Goal: Task Accomplishment & Management: Use online tool/utility

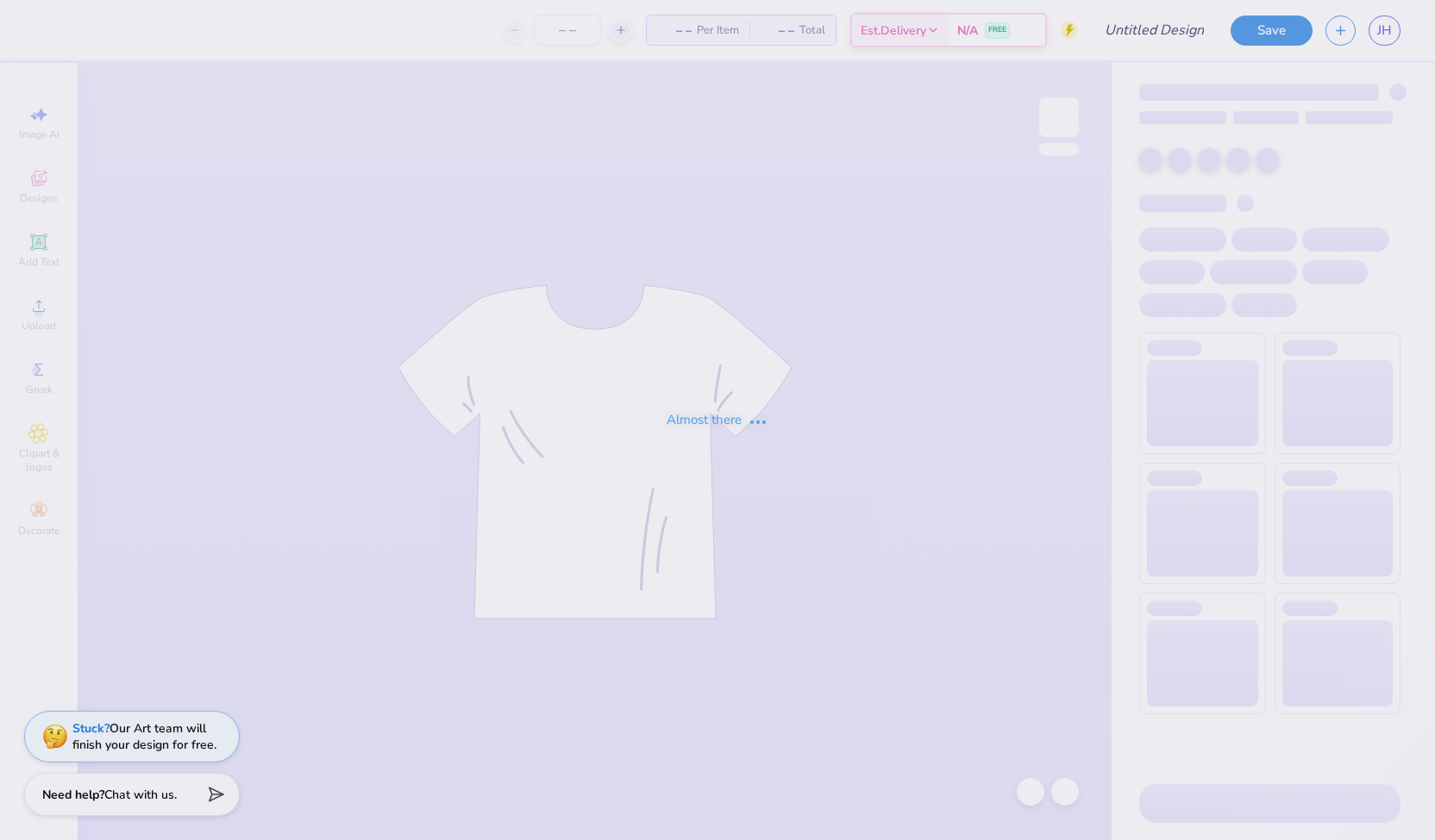
type input "Merch for Delta Zeta"
type input "24"
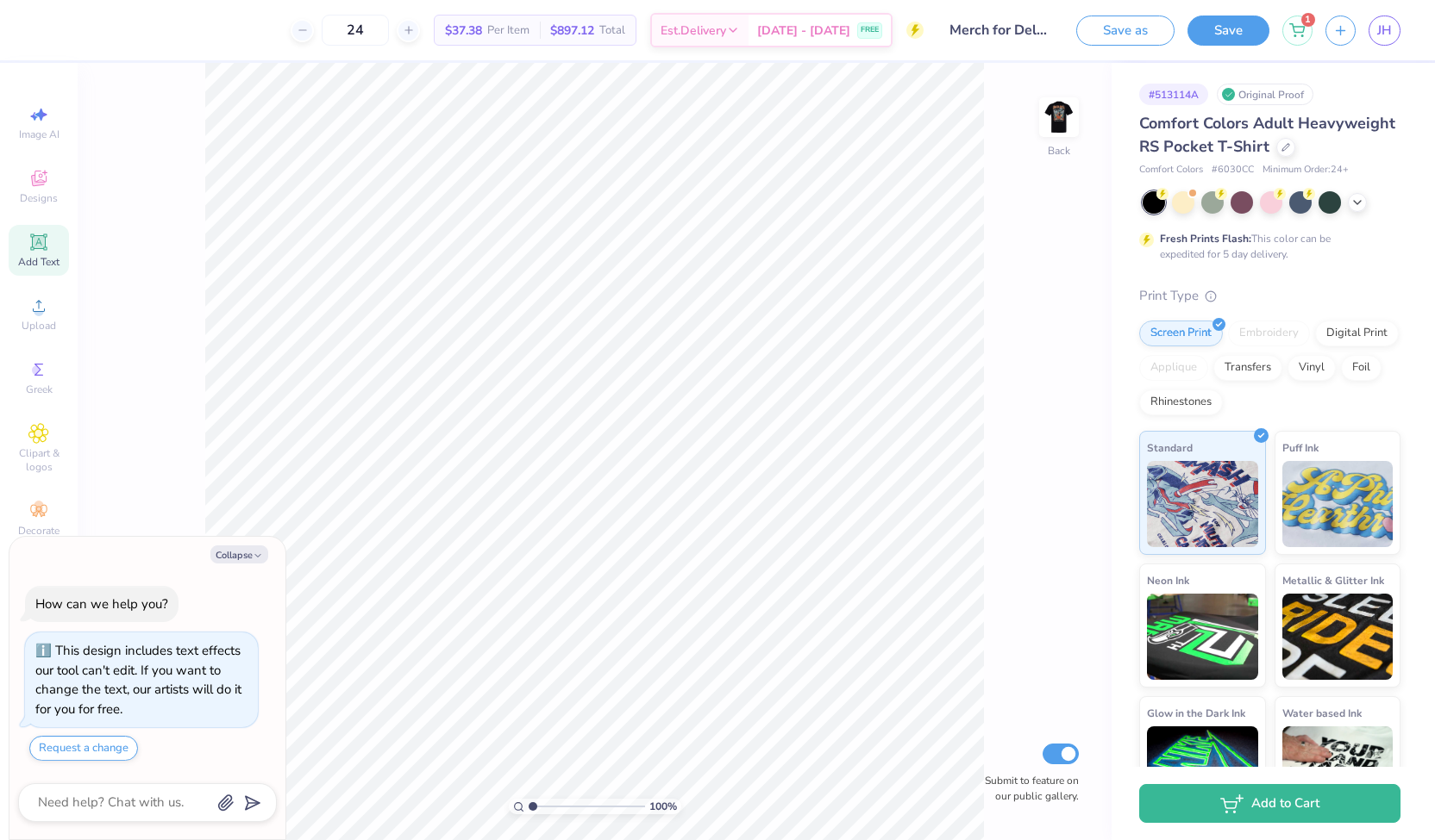
click at [43, 246] on icon at bounding box center [38, 241] width 13 height 13
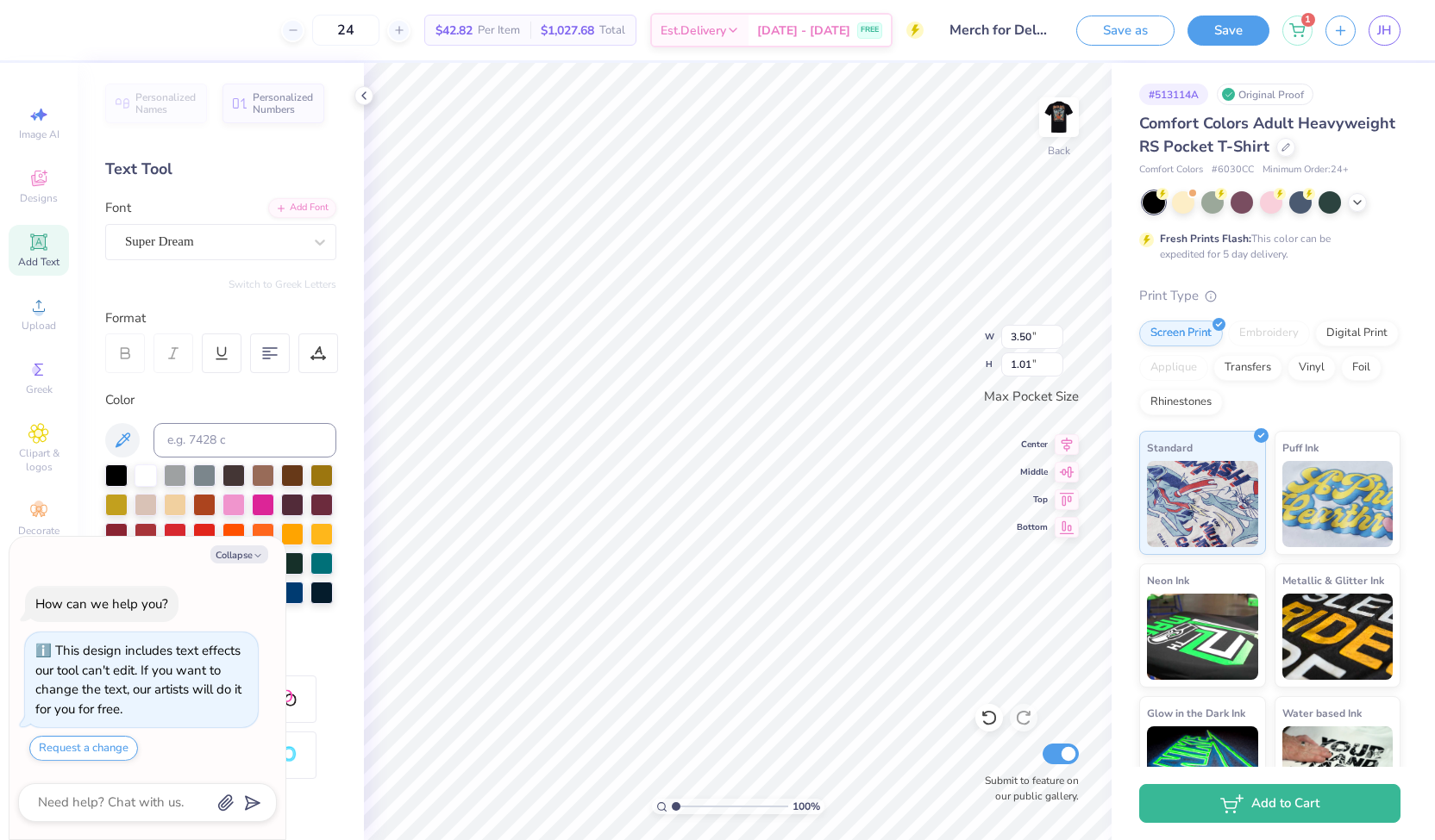
scroll to position [14, 2]
type textarea "x"
type textarea "TET"
type textarea "x"
type textarea "TT"
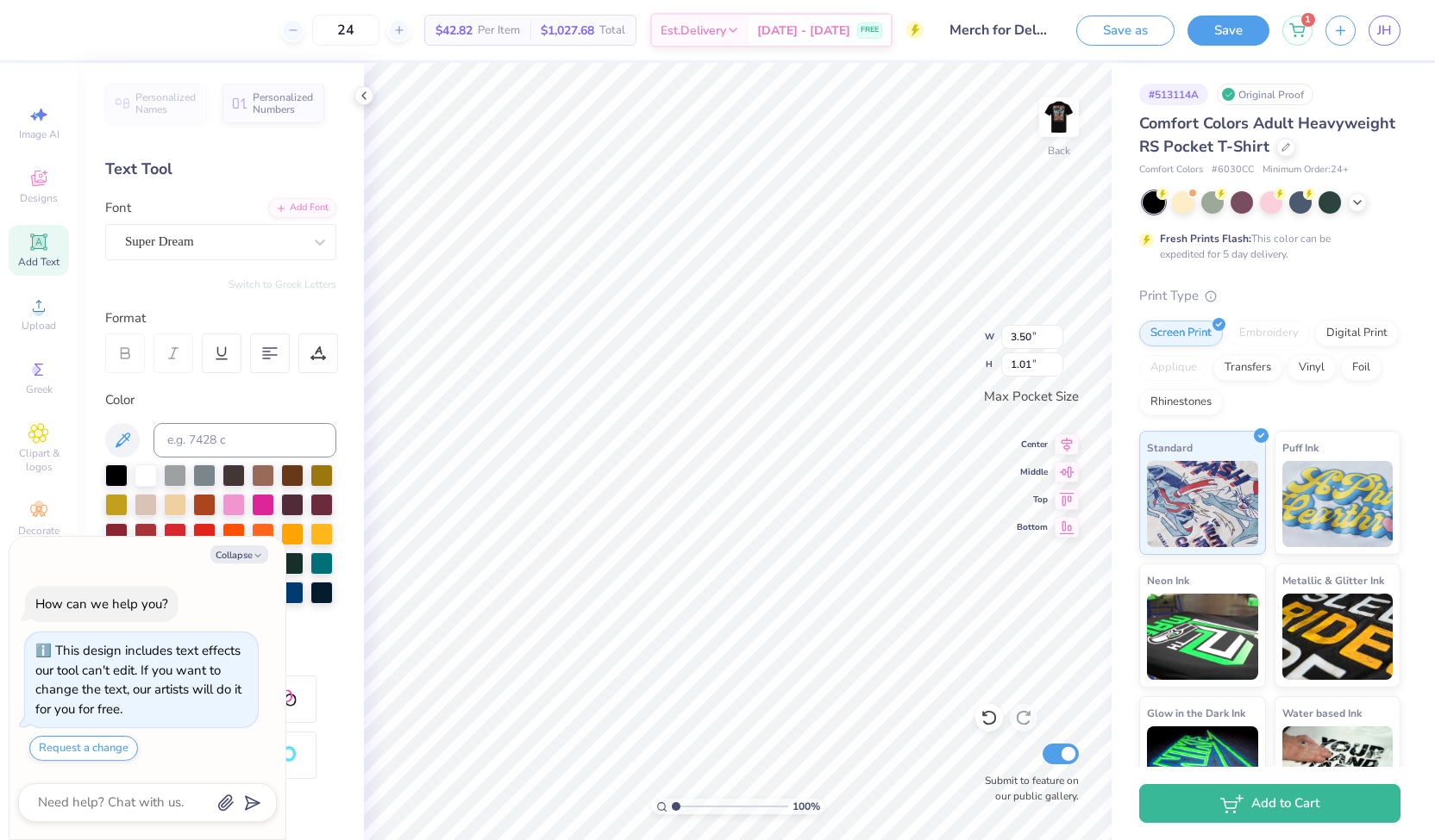
type textarea "x"
type textarea "T"
type textarea "x"
click at [227, 559] on button "Collapse" at bounding box center [239, 554] width 58 height 19
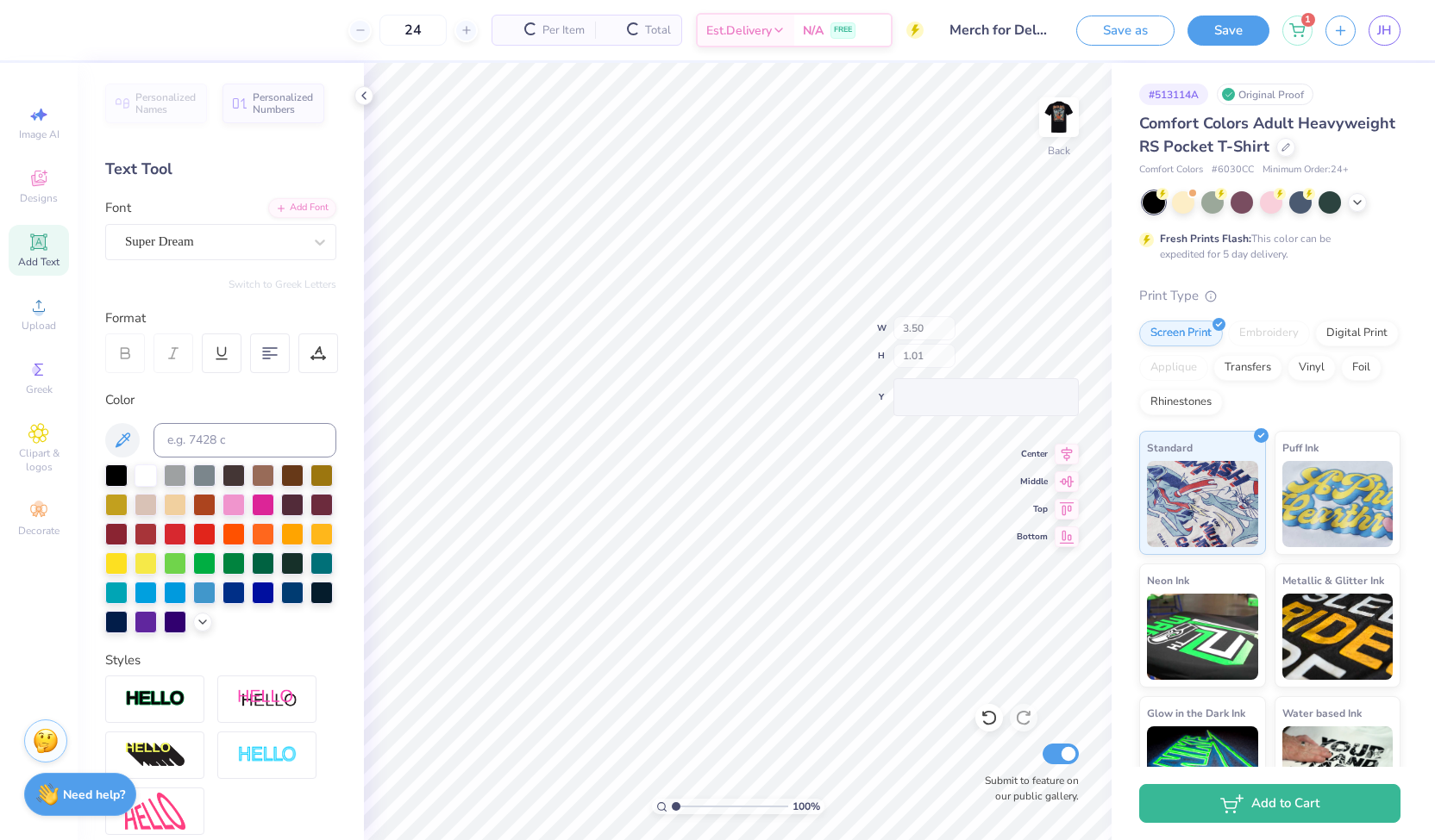
type textarea "x"
click at [39, 375] on icon at bounding box center [38, 369] width 9 height 12
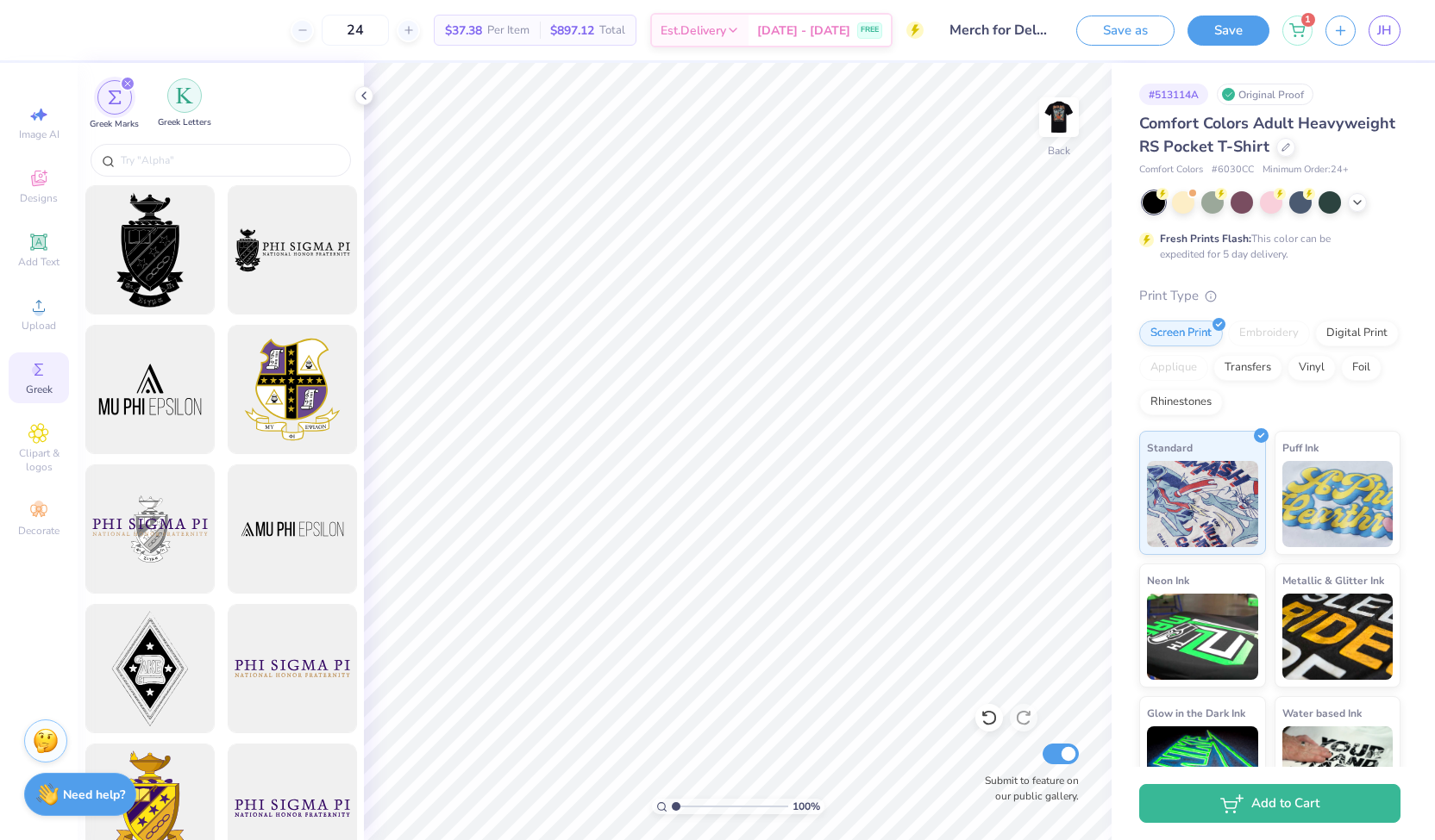
click at [179, 111] on div "filter for Greek Letters" at bounding box center [184, 95] width 34 height 34
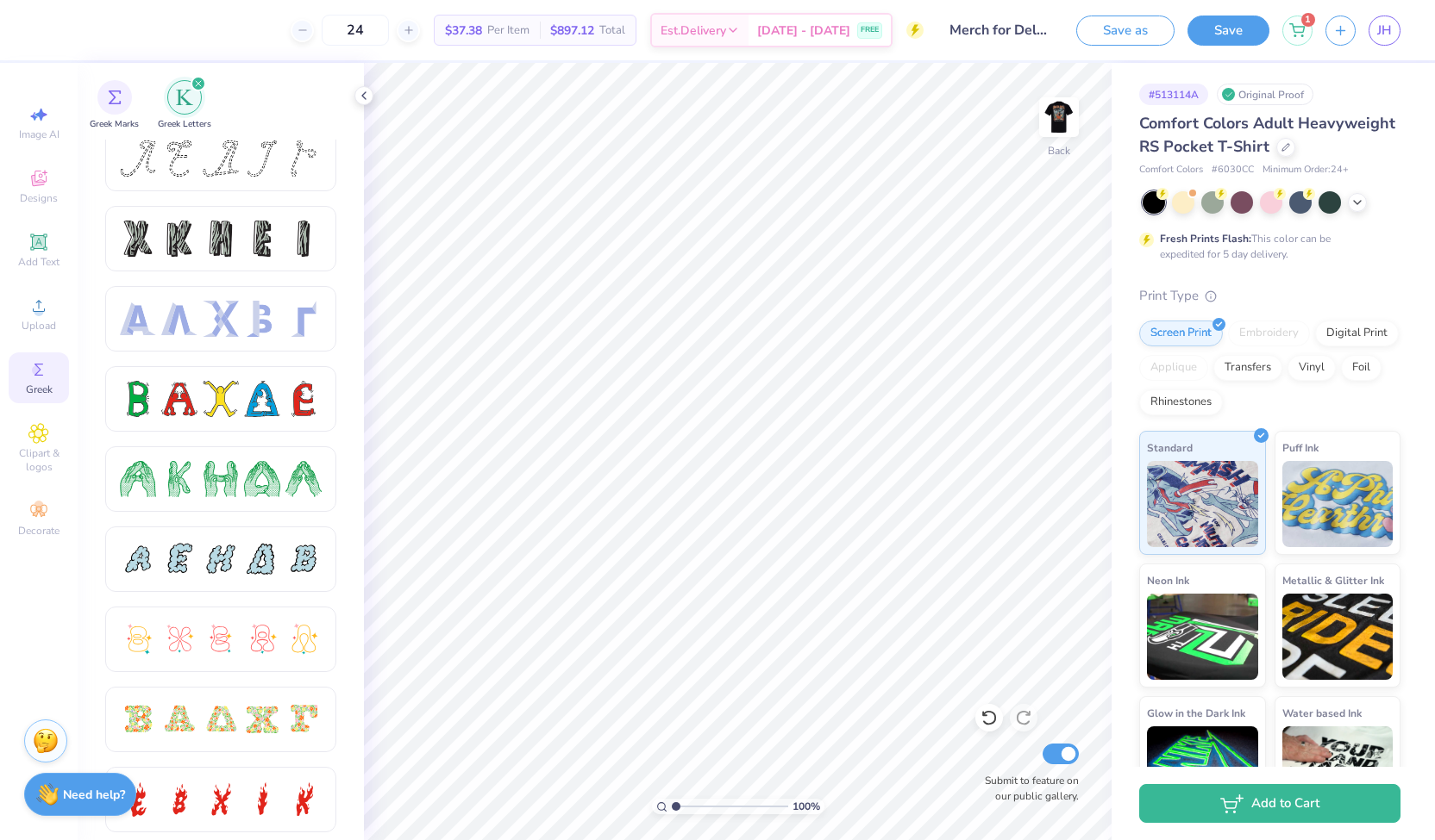
scroll to position [0, 0]
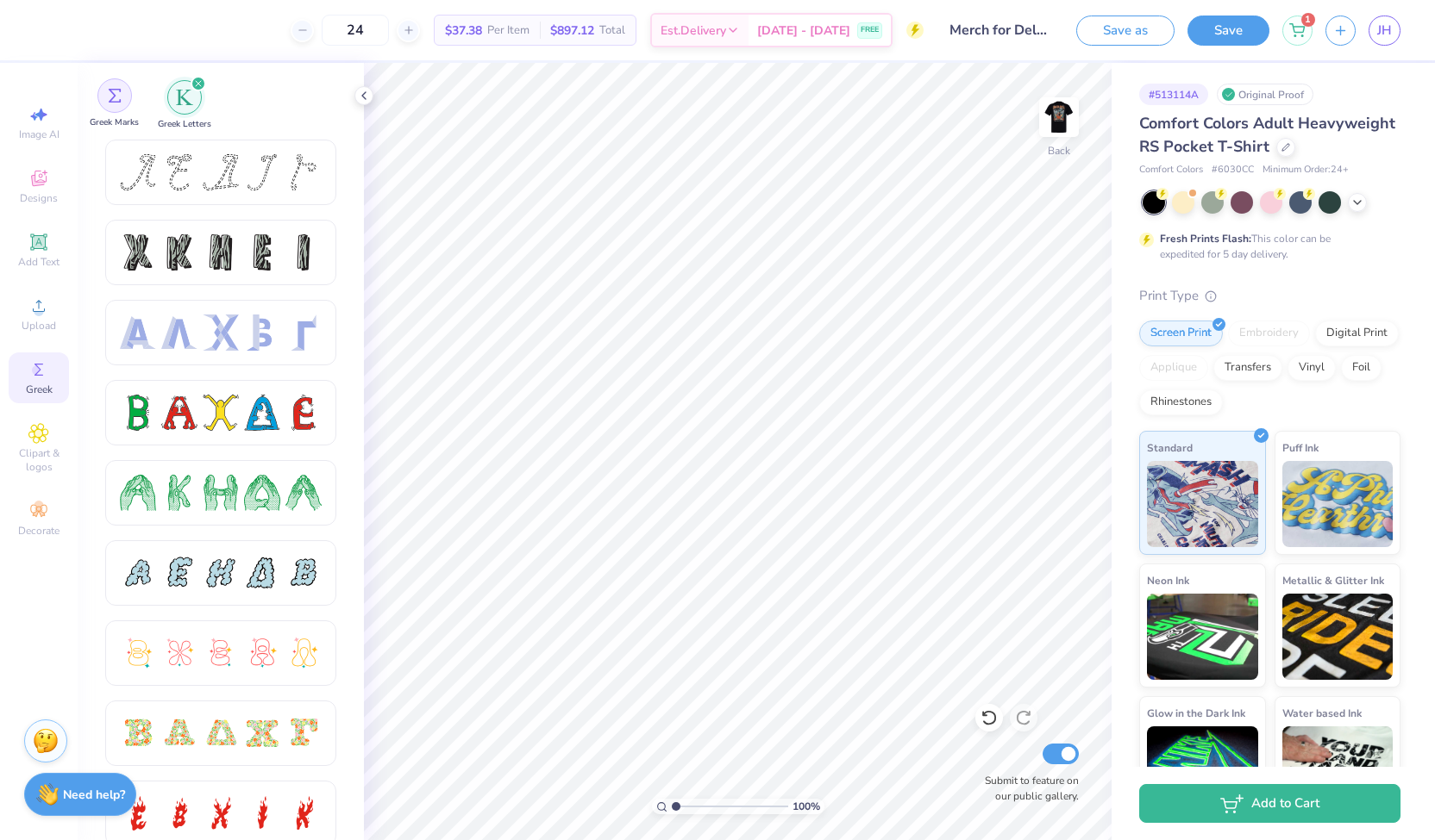
click at [119, 84] on div "filter for Greek Marks" at bounding box center [114, 95] width 34 height 34
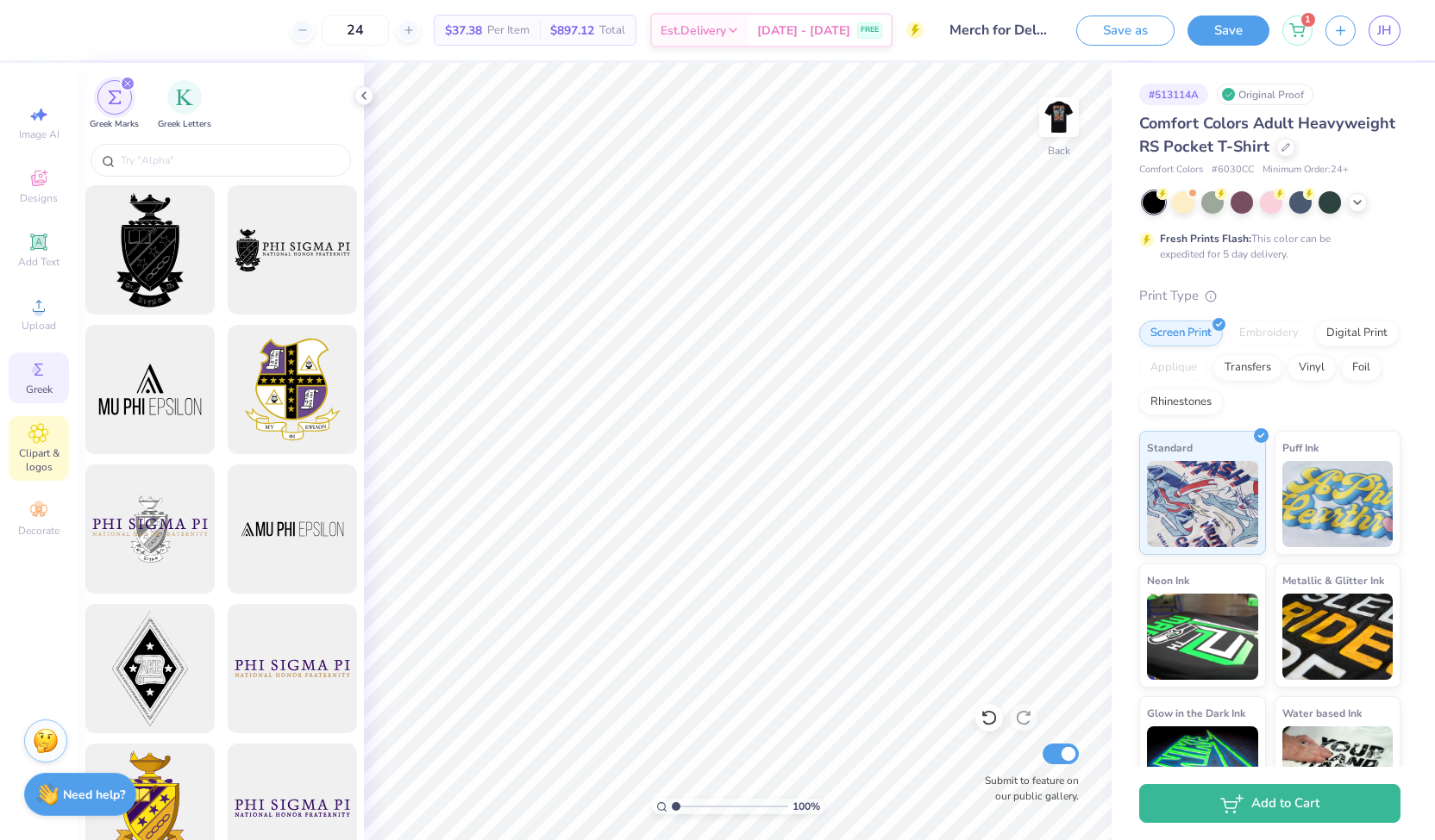
click at [41, 451] on span "Clipart & logos" at bounding box center [39, 460] width 60 height 27
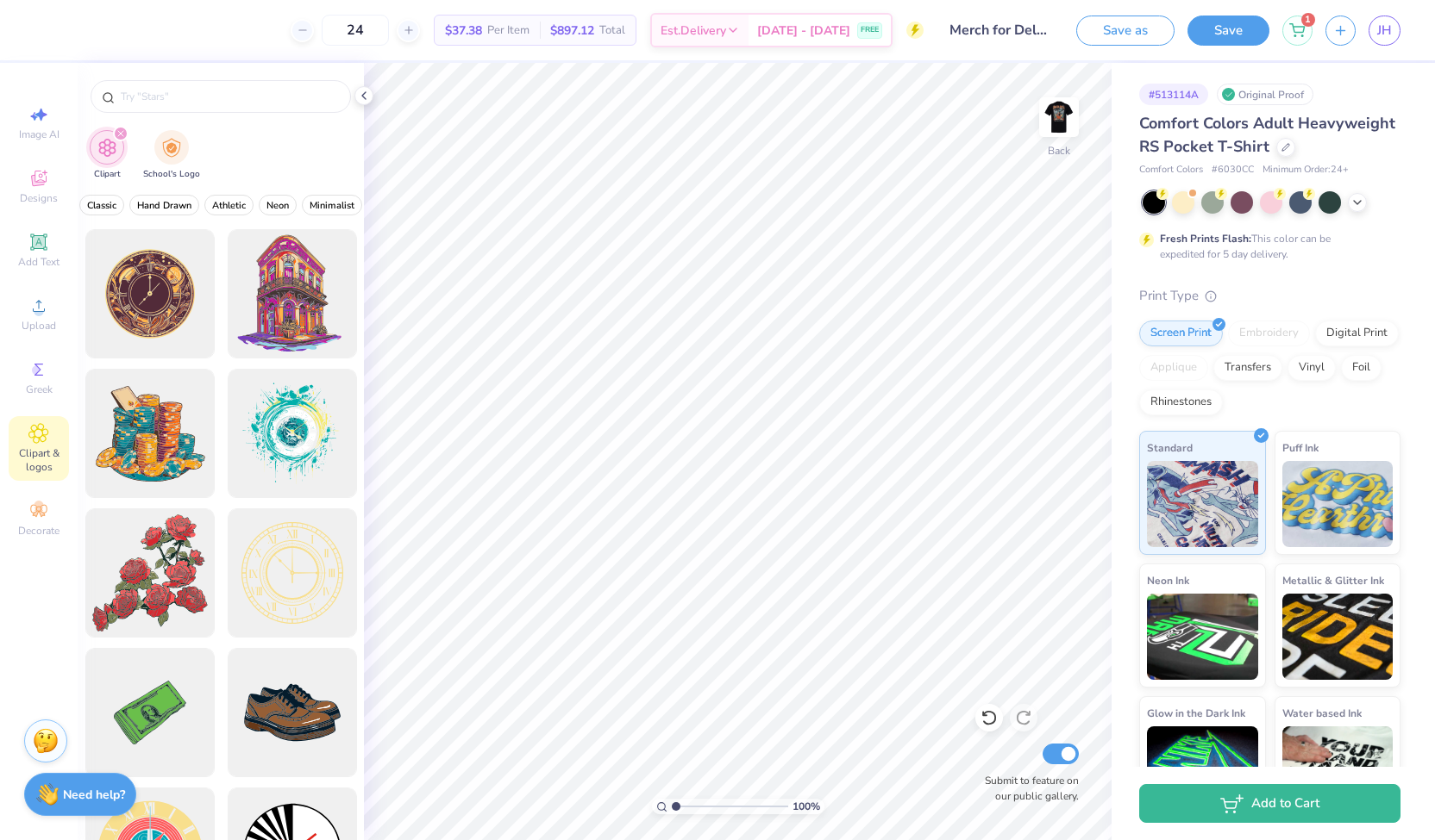
scroll to position [0, 705]
click at [38, 542] on div "Decorate" at bounding box center [39, 519] width 60 height 51
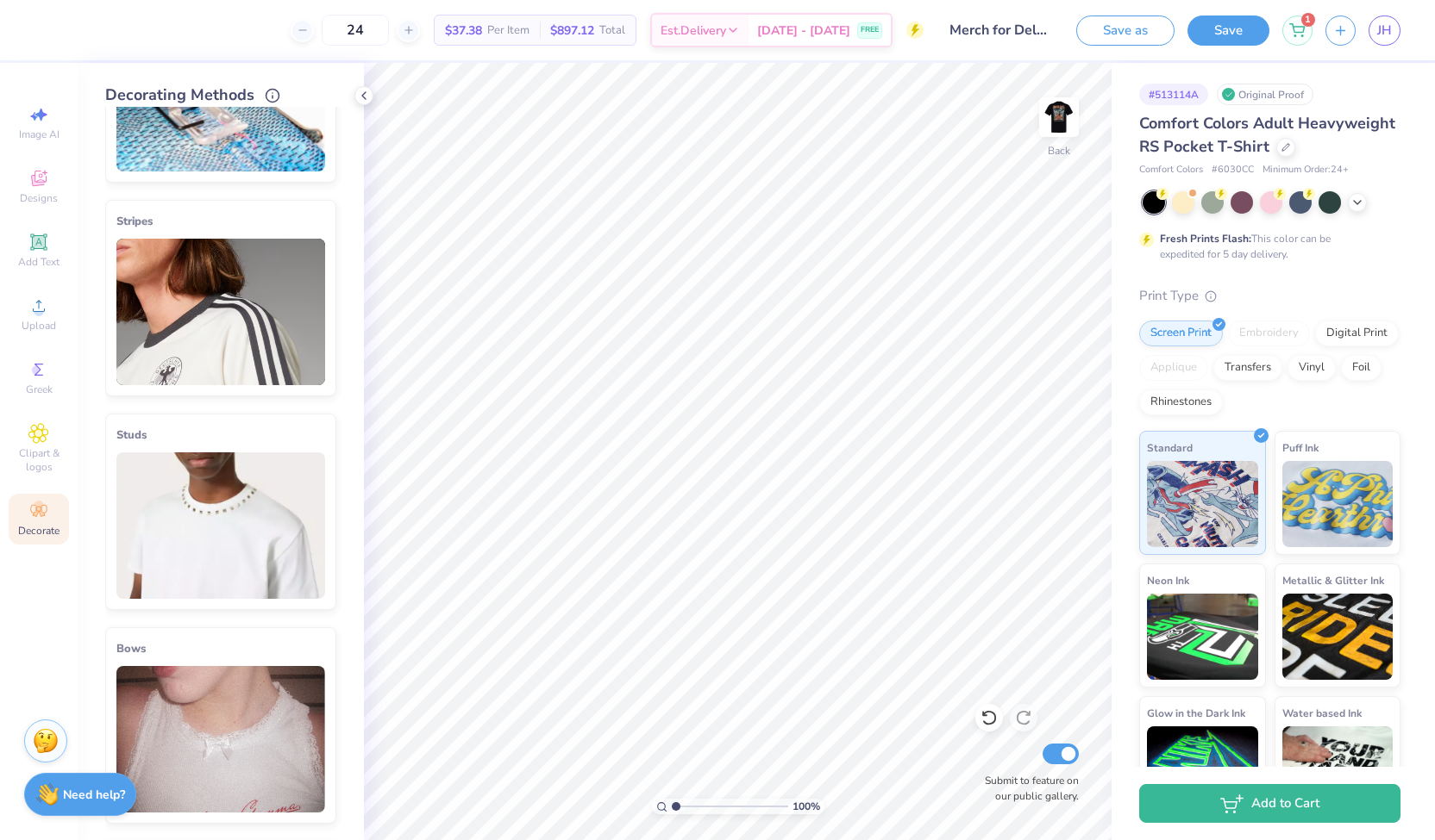
scroll to position [0, 0]
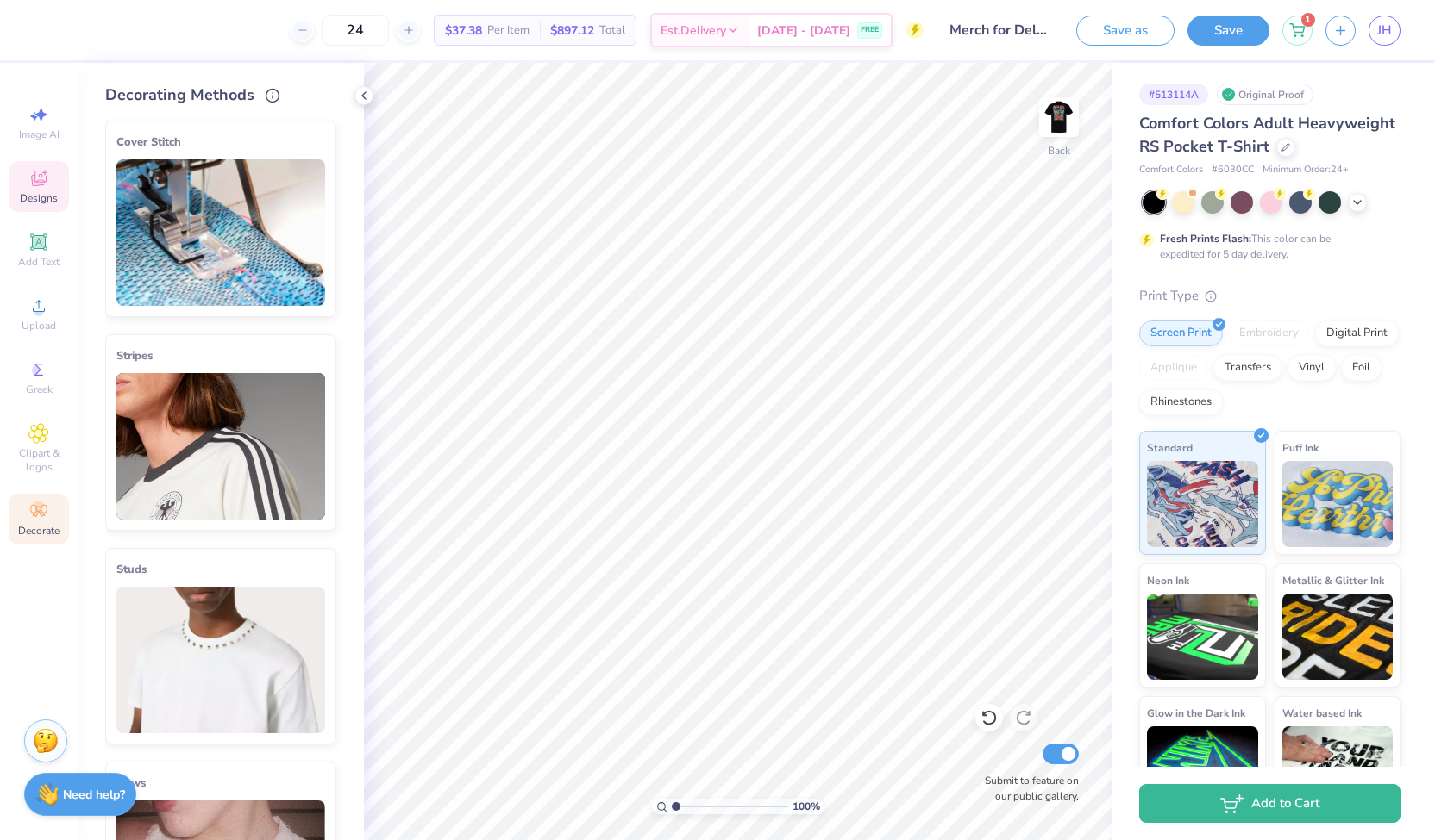
click at [33, 196] on span "Designs" at bounding box center [38, 198] width 38 height 14
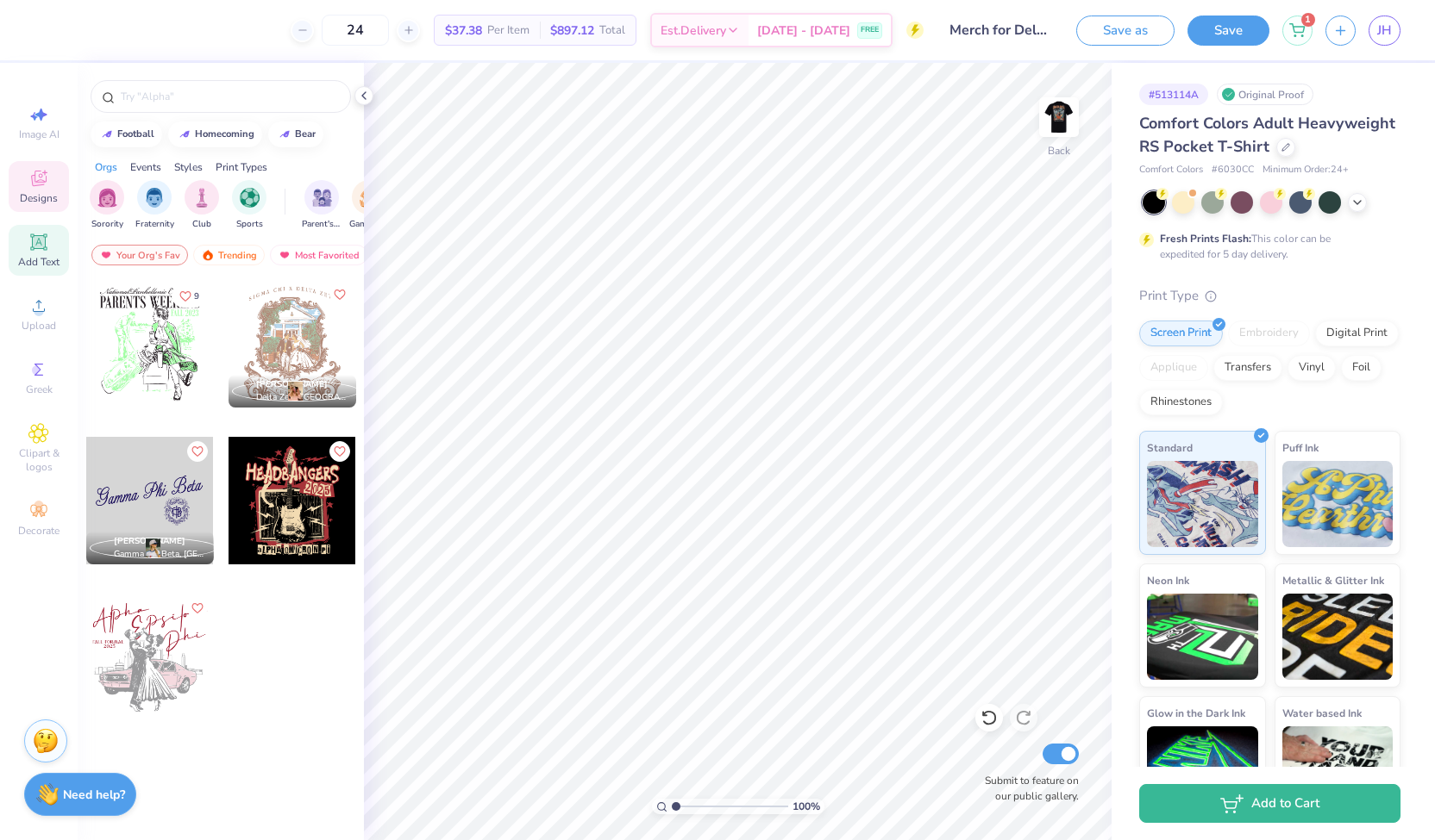
click at [27, 262] on span "Add Text" at bounding box center [39, 262] width 41 height 14
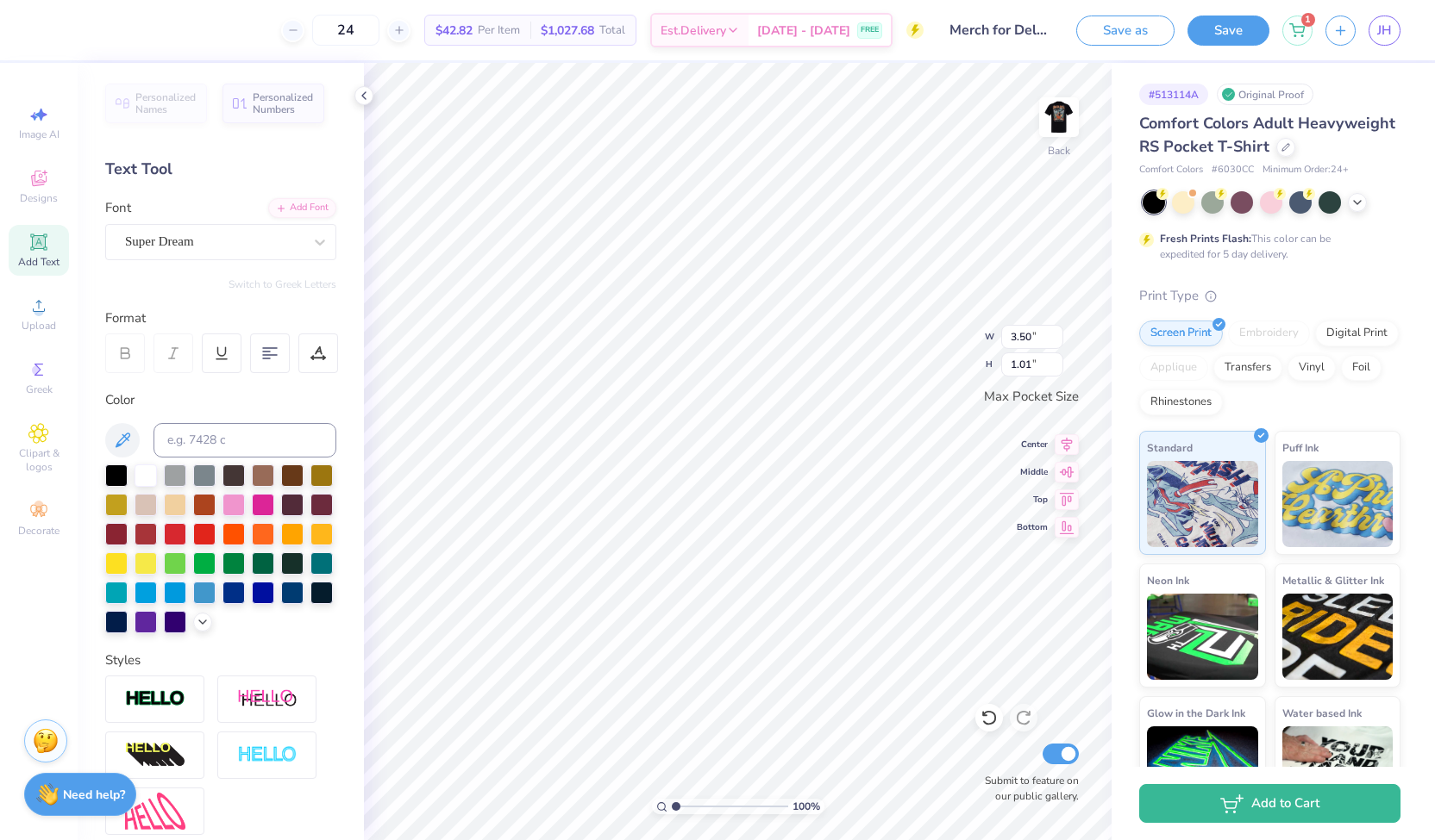
scroll to position [14, 2]
type textarea "T"
click at [34, 250] on icon at bounding box center [38, 242] width 20 height 20
paste textarea
